Goal: Task Accomplishment & Management: Use online tool/utility

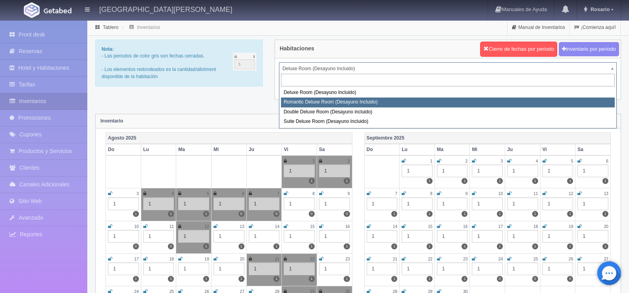
select select "625"
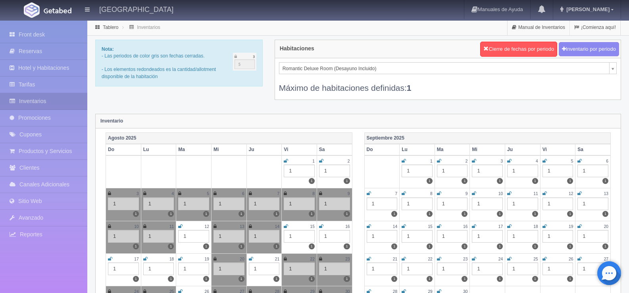
scroll to position [79, 0]
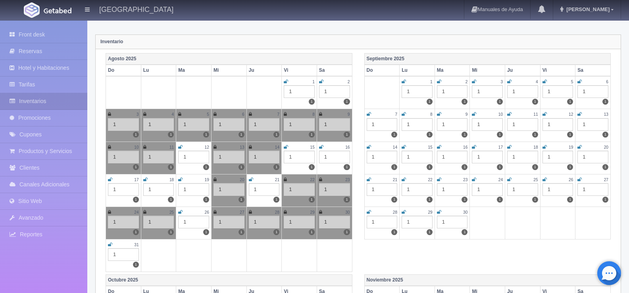
click at [110, 244] on icon at bounding box center [110, 244] width 4 height 5
